Goal: Transaction & Acquisition: Obtain resource

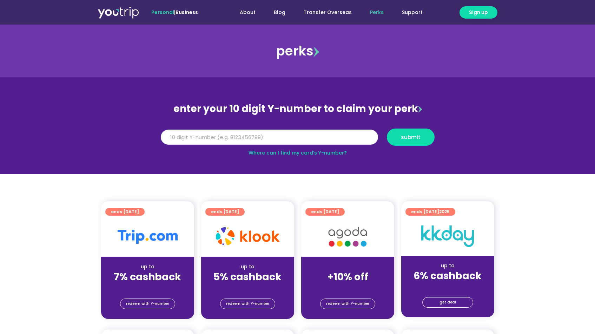
click at [265, 139] on input "Y Number" at bounding box center [269, 137] width 217 height 15
type input "8183976564"
click at [403, 142] on button "submit" at bounding box center [411, 137] width 48 height 17
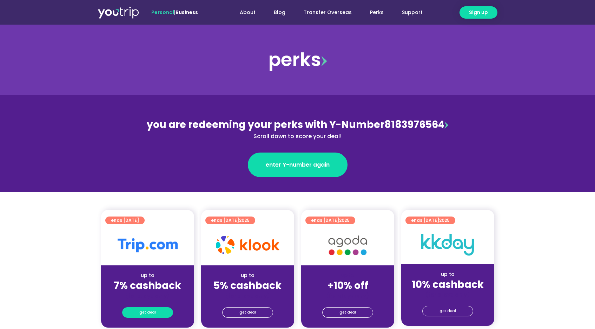
click at [163, 309] on link "get deal" at bounding box center [147, 312] width 51 height 11
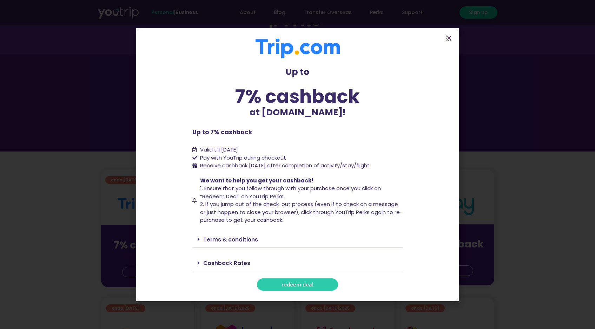
scroll to position [48, 0]
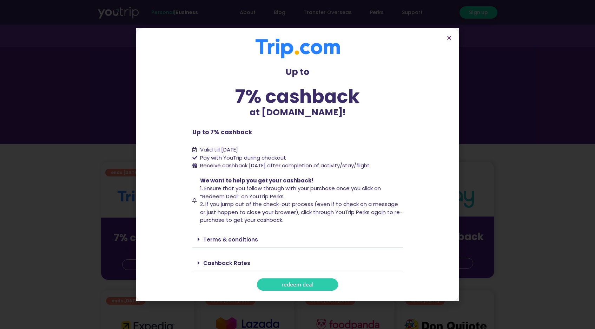
click at [299, 286] on span "redeem deal" at bounding box center [298, 284] width 32 height 5
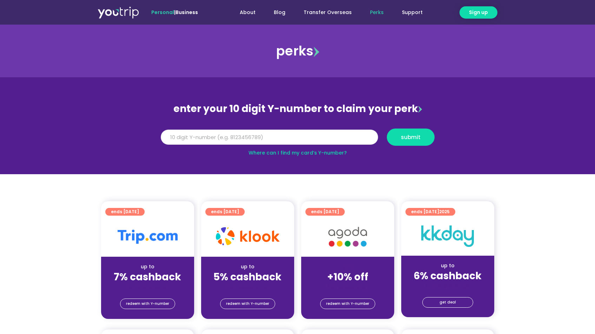
click at [279, 139] on input "Y Number" at bounding box center [269, 137] width 217 height 15
type input "8183976564"
click at [419, 138] on span "submit" at bounding box center [411, 137] width 20 height 5
